Goal: Information Seeking & Learning: Learn about a topic

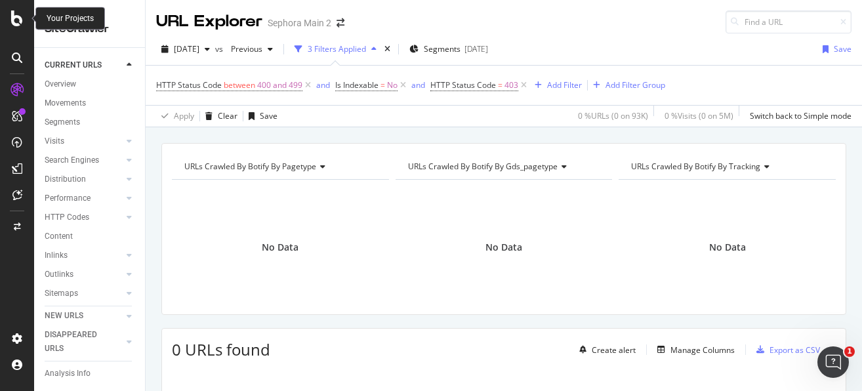
click at [18, 19] on icon at bounding box center [17, 19] width 12 height 16
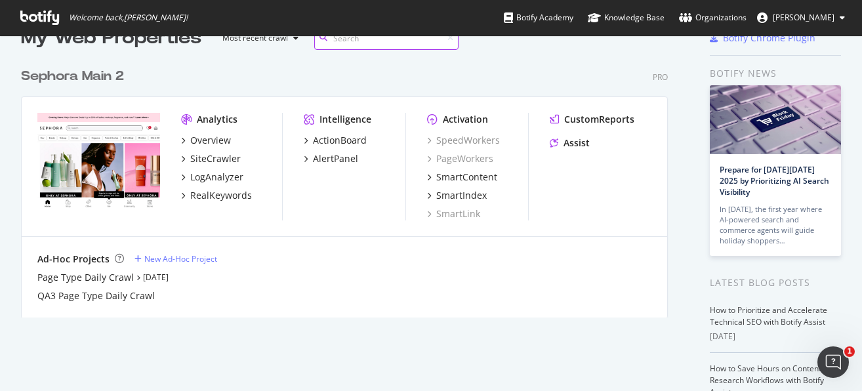
scroll to position [29, 0]
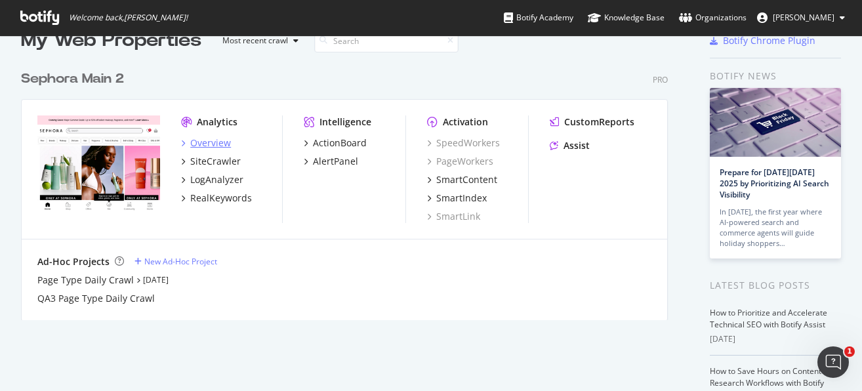
click at [217, 145] on div "Overview" at bounding box center [210, 143] width 41 height 13
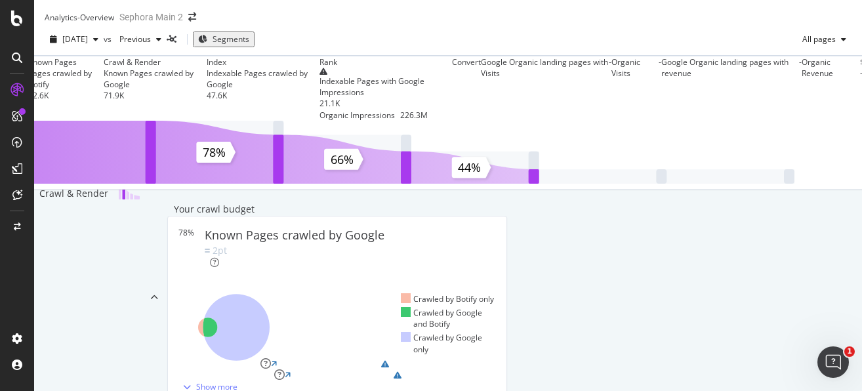
scroll to position [483, 0]
click at [501, 369] on div "Rendering Performance 10% Pages Rendered Fast Target: above 80%" at bounding box center [337, 374] width 327 height 11
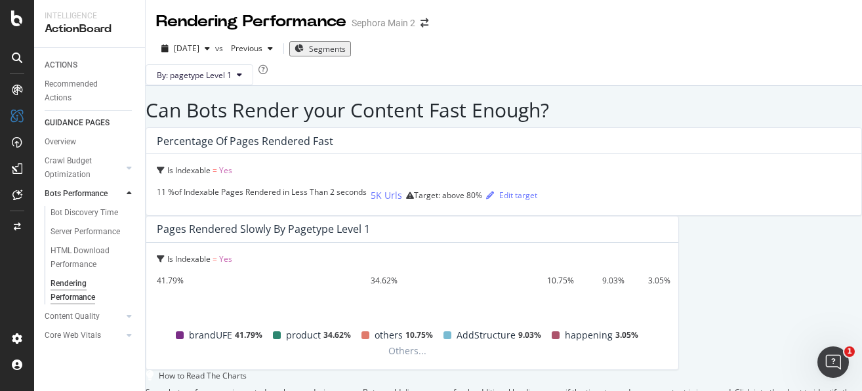
scroll to position [32, 0]
click at [371, 275] on div "41.79%" at bounding box center [264, 280] width 214 height 11
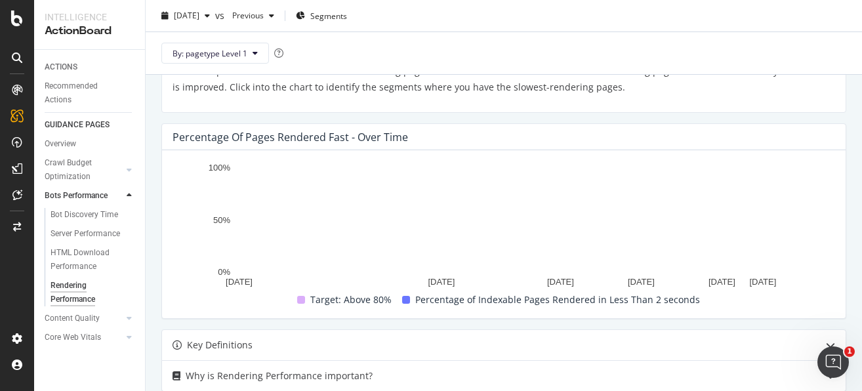
scroll to position [323, 0]
